Goal: Information Seeking & Learning: Learn about a topic

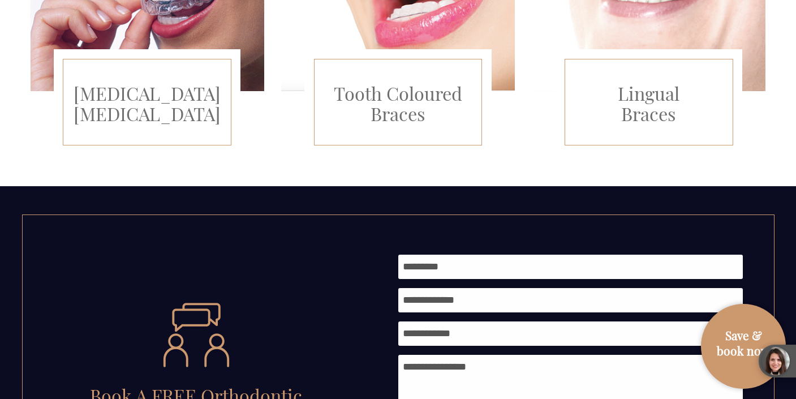
scroll to position [1006, 0]
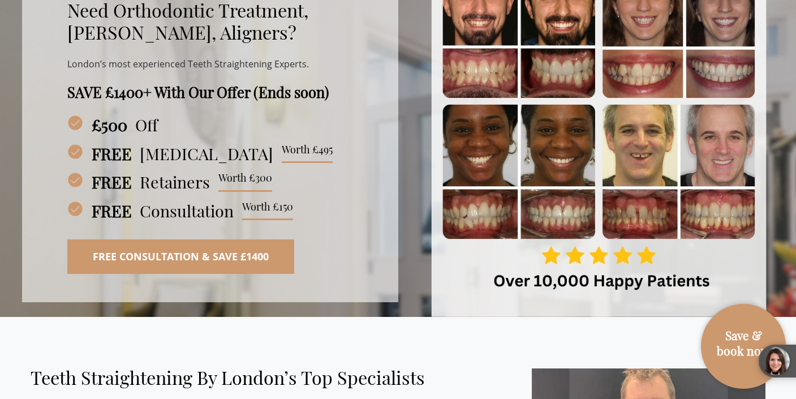
scroll to position [0, 0]
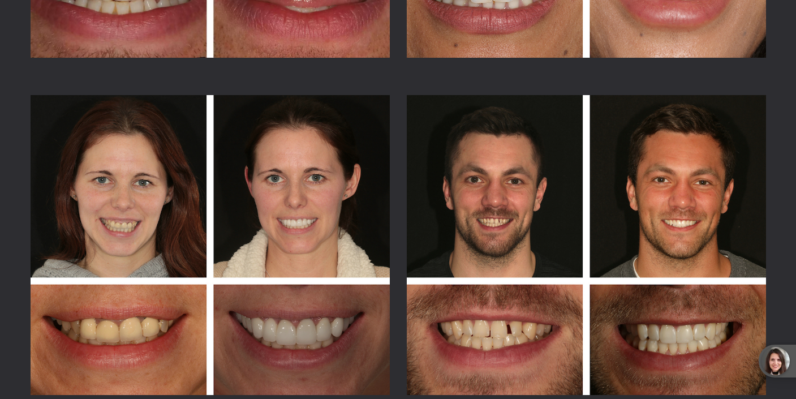
scroll to position [3841, 0]
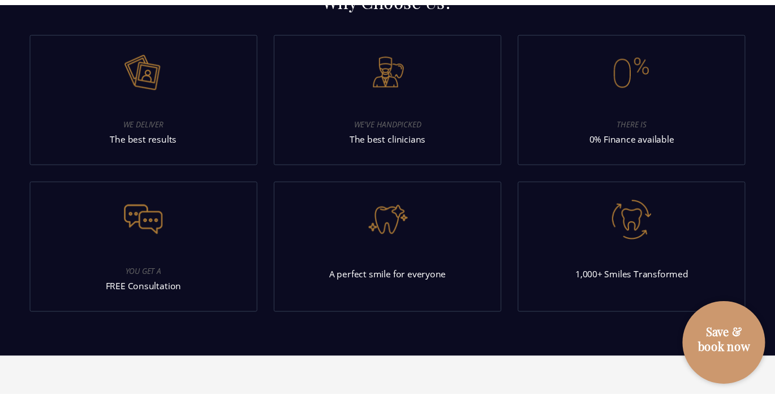
scroll to position [3699, 0]
